Goal: Task Accomplishment & Management: Use online tool/utility

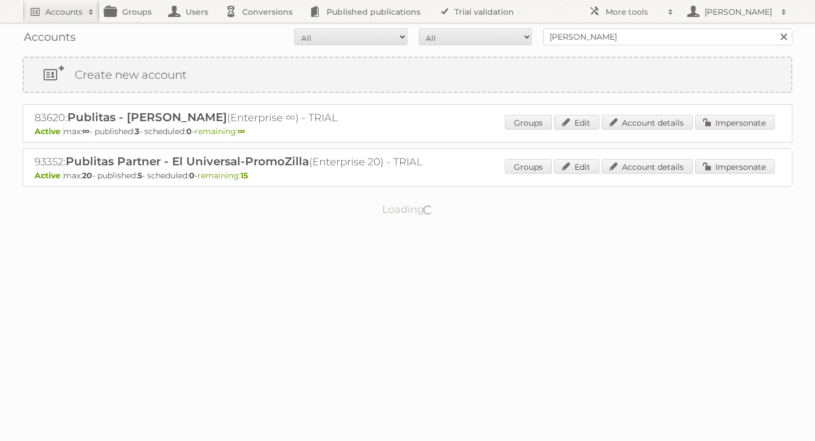
click at [660, 41] on input "[PERSON_NAME]" at bounding box center [667, 36] width 249 height 17
type input "silva internacional"
click at [775, 28] on input "Search" at bounding box center [783, 36] width 17 height 17
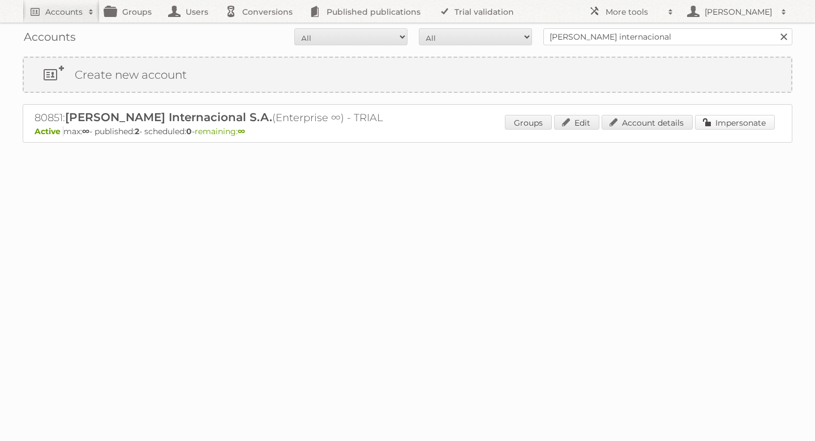
click at [713, 125] on link "Impersonate" at bounding box center [735, 122] width 80 height 15
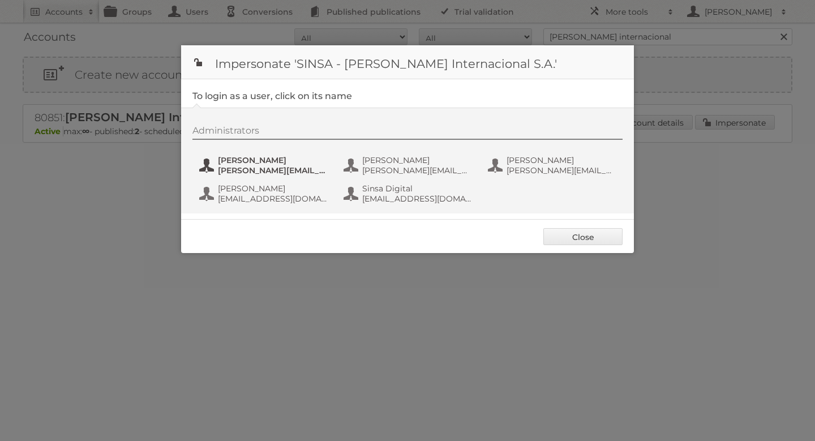
click at [237, 169] on span "arlen.aguilar@sinsa.com.ni" at bounding box center [273, 170] width 110 height 10
